Goal: Task Accomplishment & Management: Complete application form

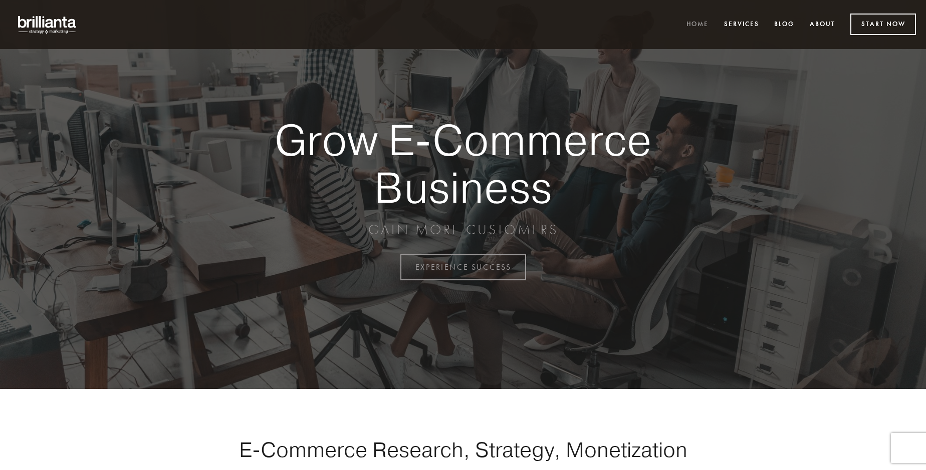
scroll to position [2626, 0]
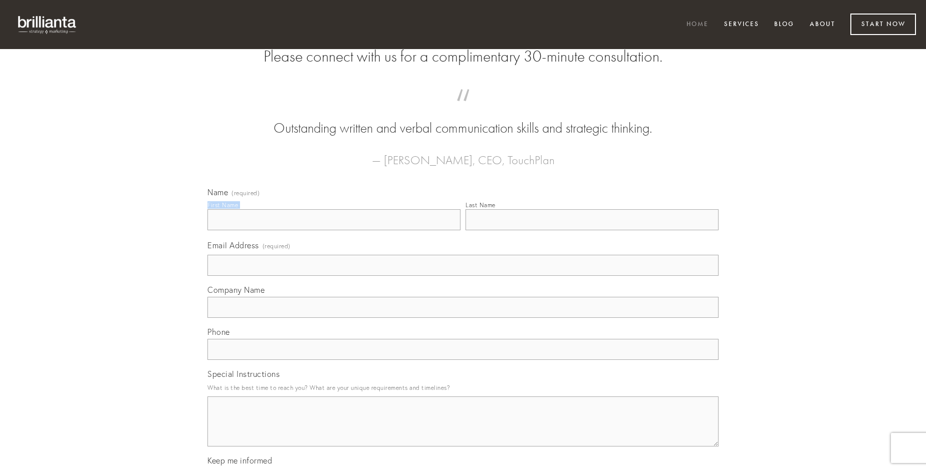
type input "[PERSON_NAME] MD"
click at [592, 230] on input "Last Name" at bounding box center [591, 219] width 253 height 21
type input "[PERSON_NAME] MD"
click at [463, 276] on input "Email Address (required)" at bounding box center [462, 265] width 511 height 21
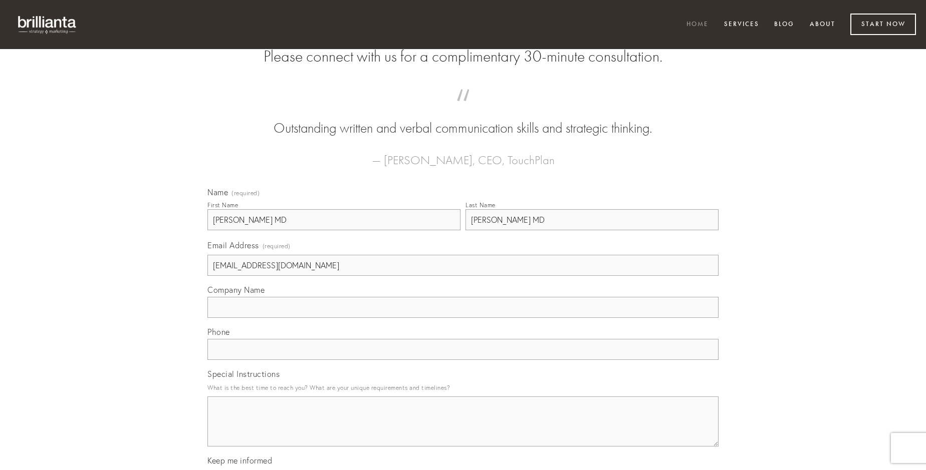
type input "[EMAIL_ADDRESS][DOMAIN_NAME]"
click at [463, 318] on input "Company Name" at bounding box center [462, 307] width 511 height 21
type input "turbo"
click at [463, 360] on input "text" at bounding box center [462, 349] width 511 height 21
click at [463, 431] on textarea "Special Instructions" at bounding box center [462, 422] width 511 height 50
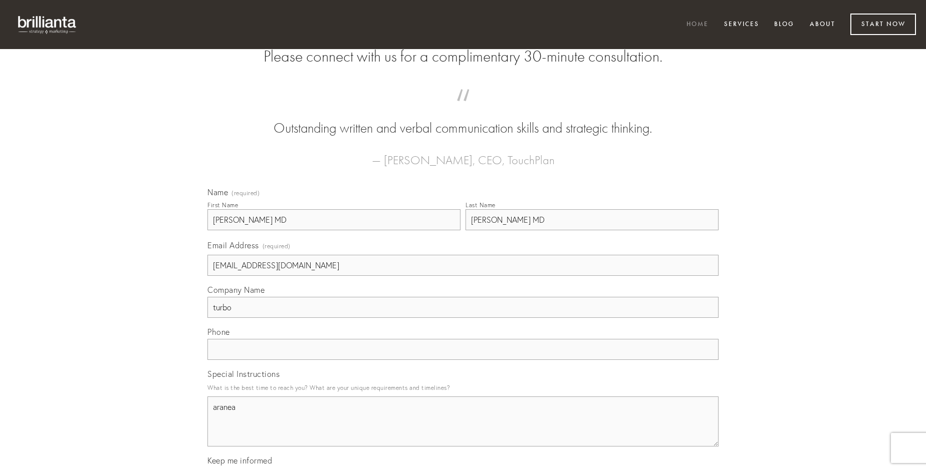
type textarea "aranea"
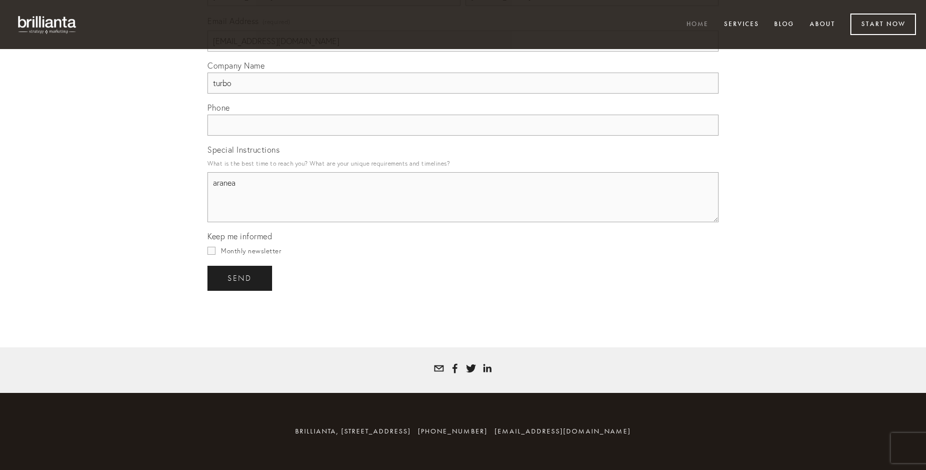
click at [241, 278] on span "send" at bounding box center [239, 278] width 25 height 9
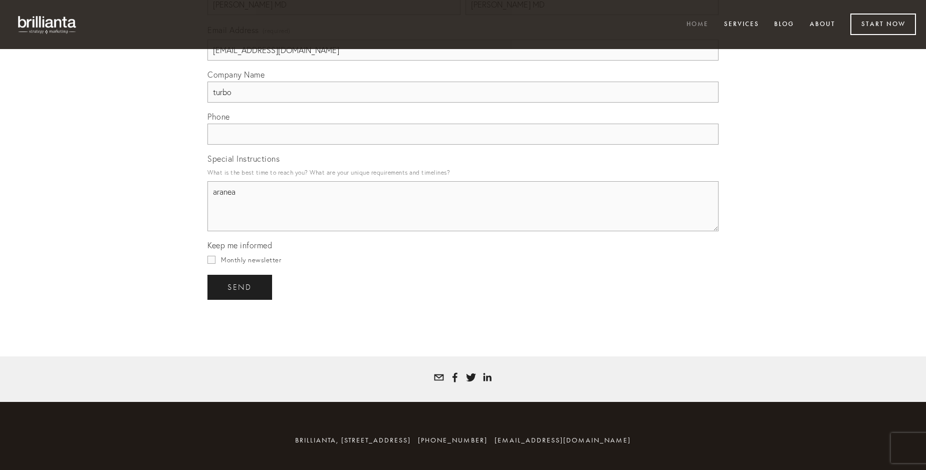
scroll to position [2597, 0]
